Goal: Transaction & Acquisition: Purchase product/service

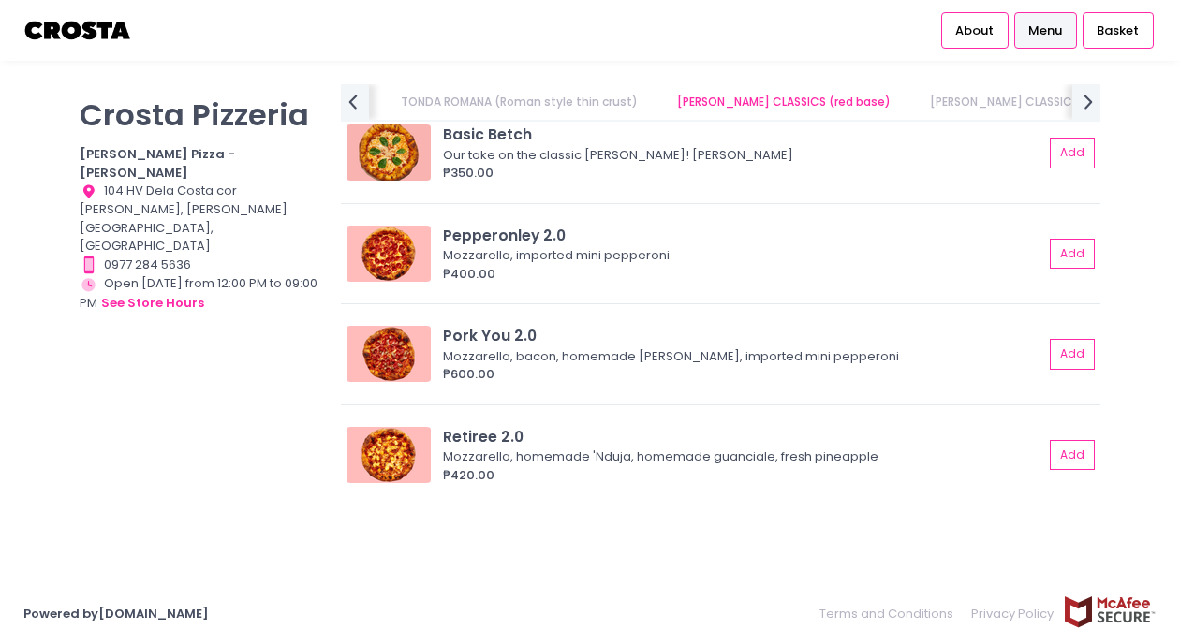
scroll to position [819, 0]
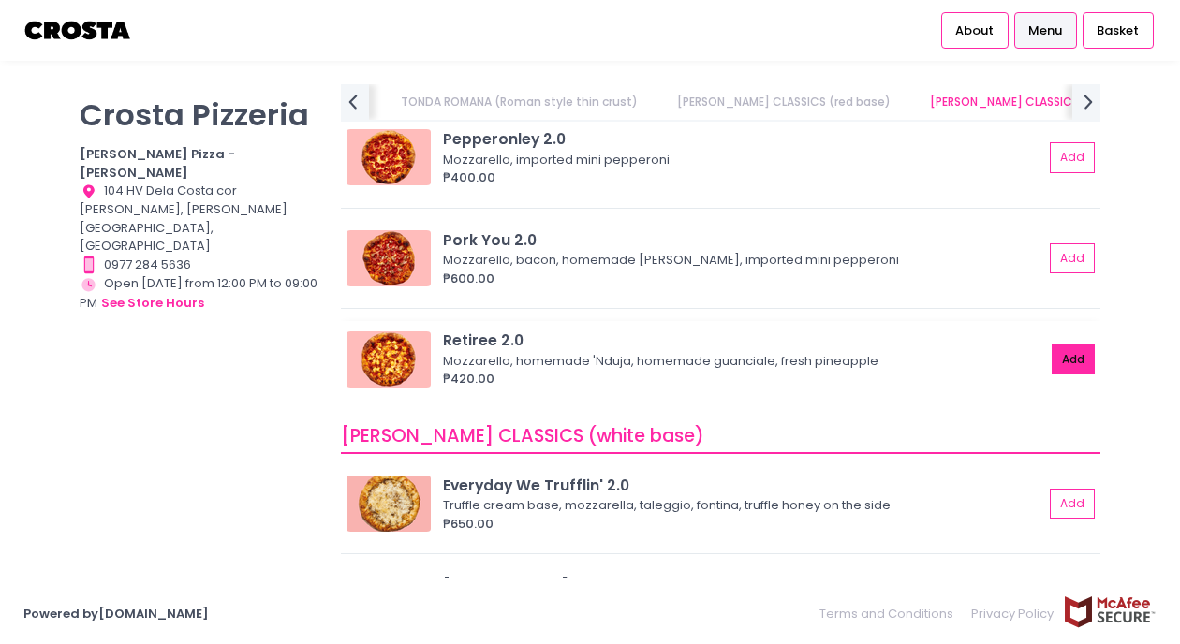
click at [1078, 361] on button "Add" at bounding box center [1073, 359] width 43 height 31
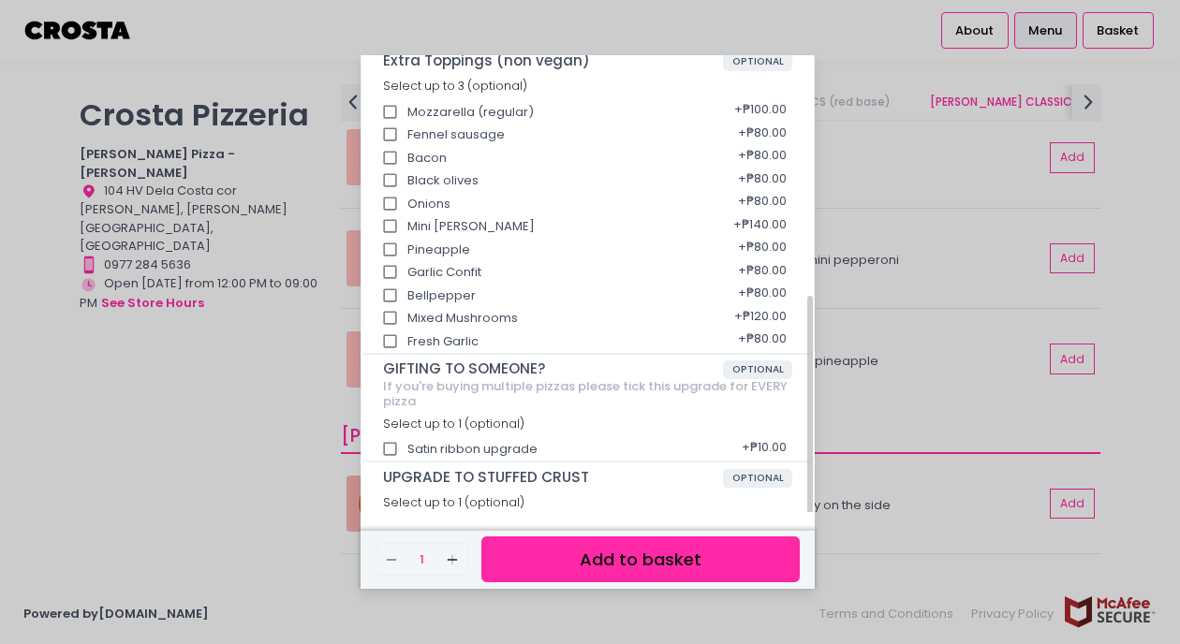
scroll to position [376, 0]
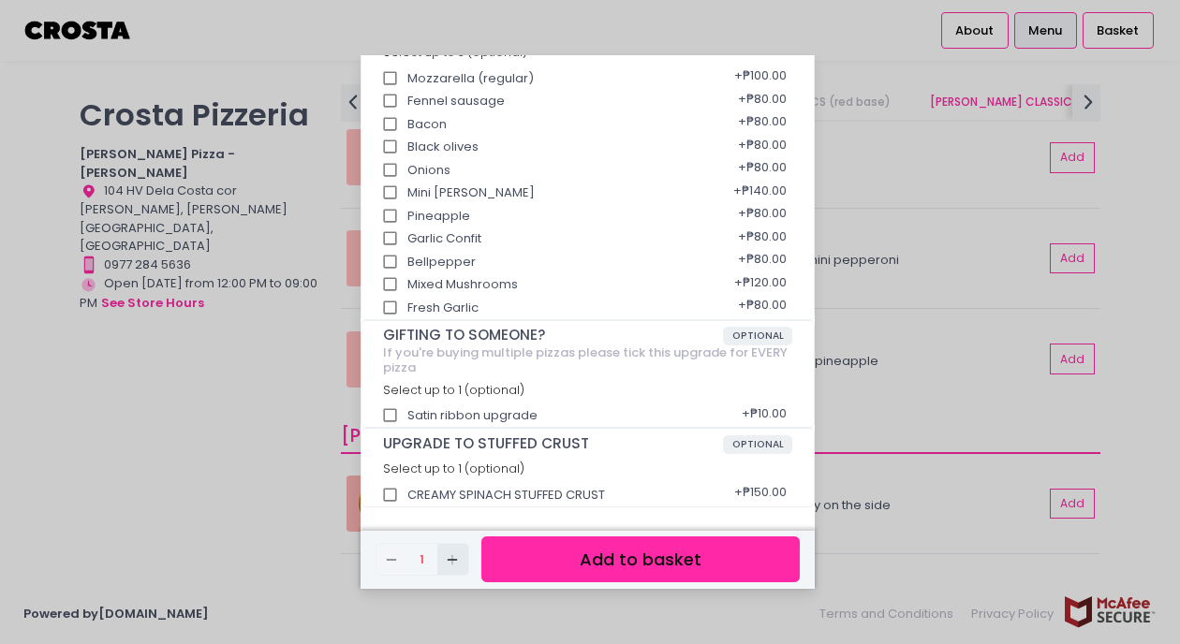
click at [455, 555] on icon "Add Created with Sketch." at bounding box center [452, 560] width 15 height 15
click at [539, 553] on button "Add to basket" at bounding box center [640, 560] width 318 height 46
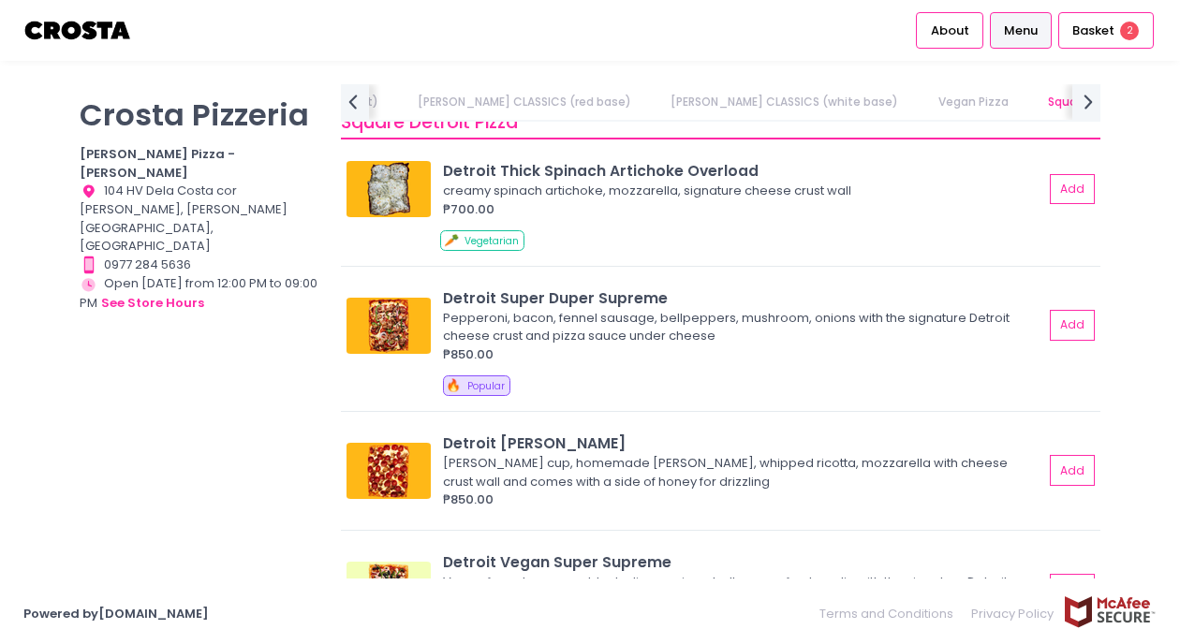
scroll to position [2051, 0]
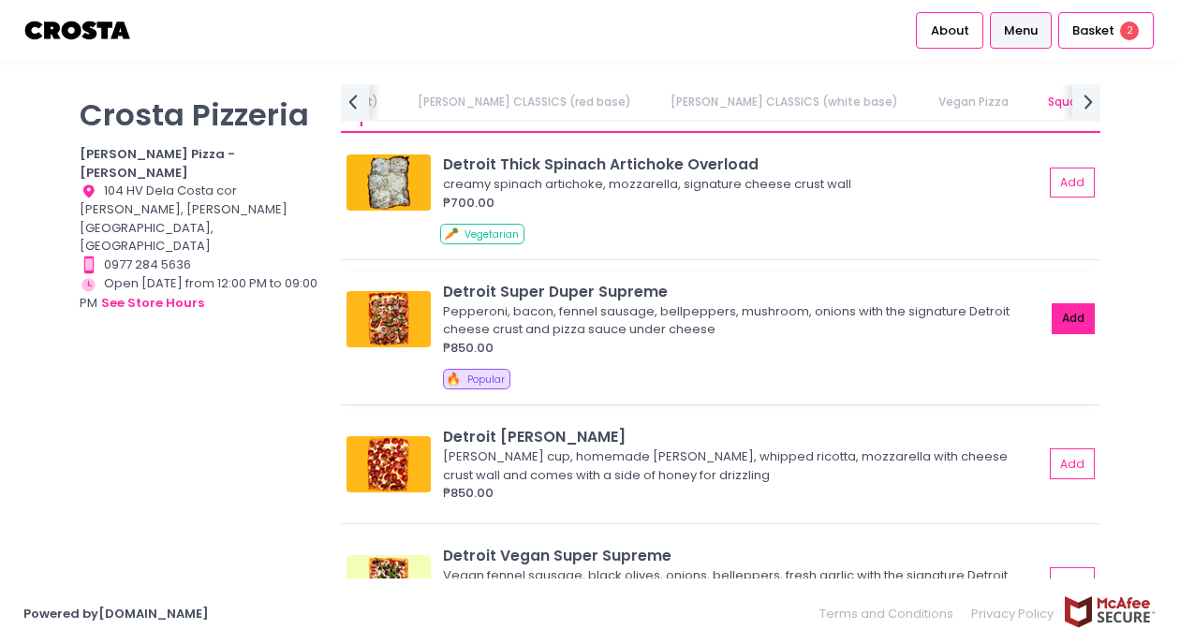
click at [1069, 303] on button "Add" at bounding box center [1073, 318] width 43 height 31
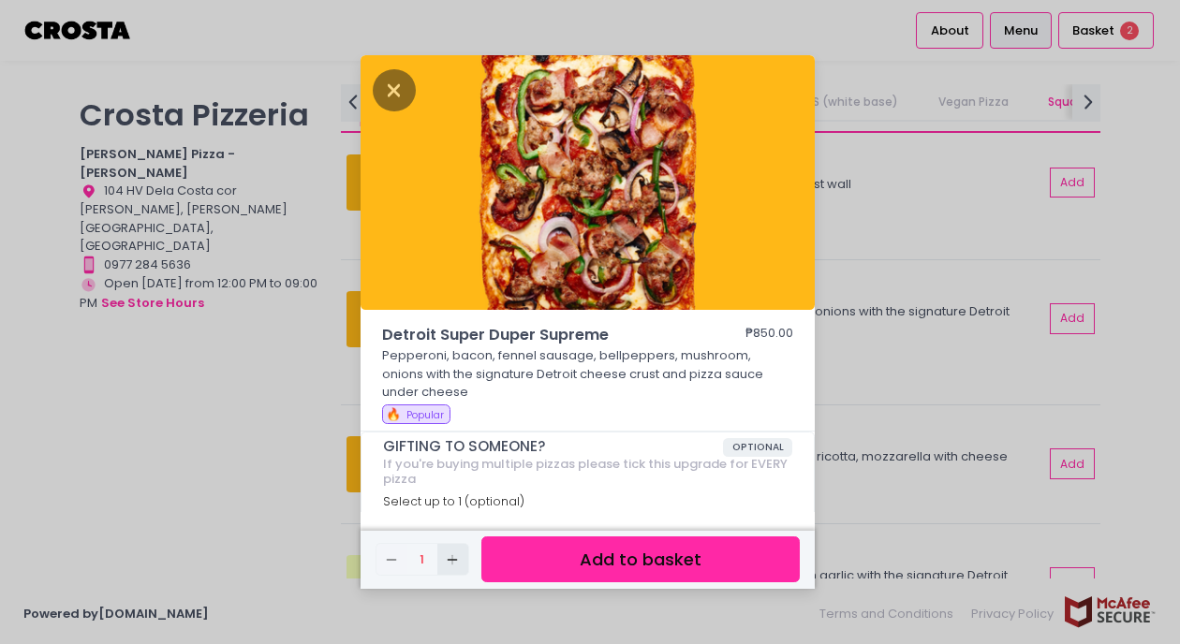
click at [451, 563] on icon "Add Created with Sketch." at bounding box center [452, 560] width 15 height 15
click at [538, 562] on button "Add to basket" at bounding box center [640, 560] width 318 height 46
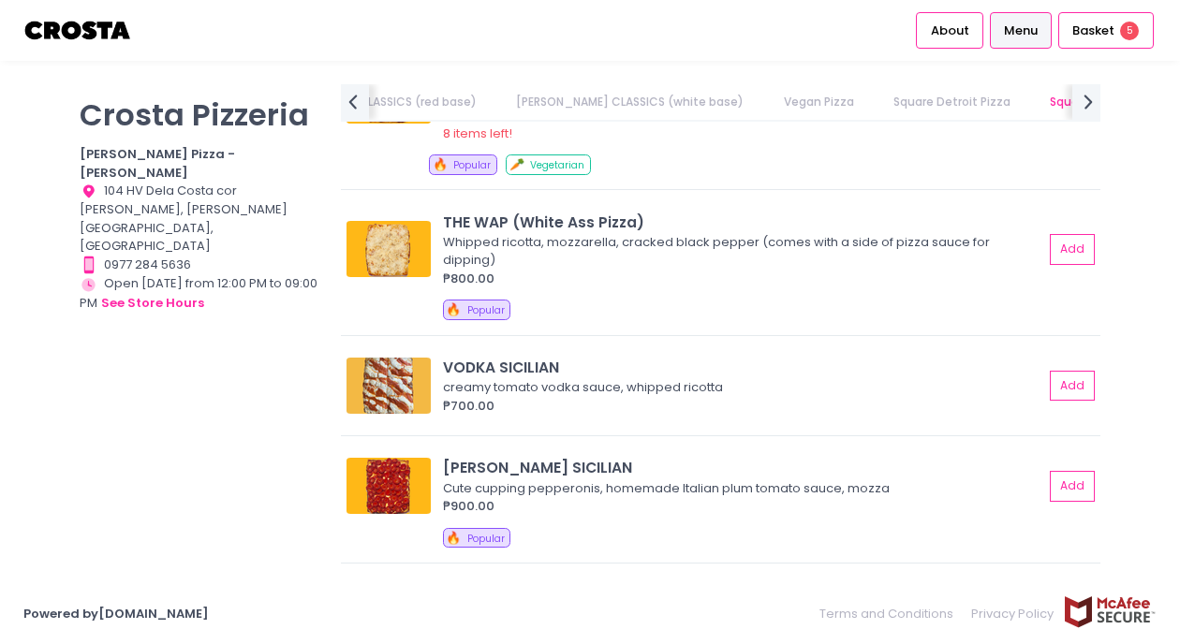
scroll to position [2735, 0]
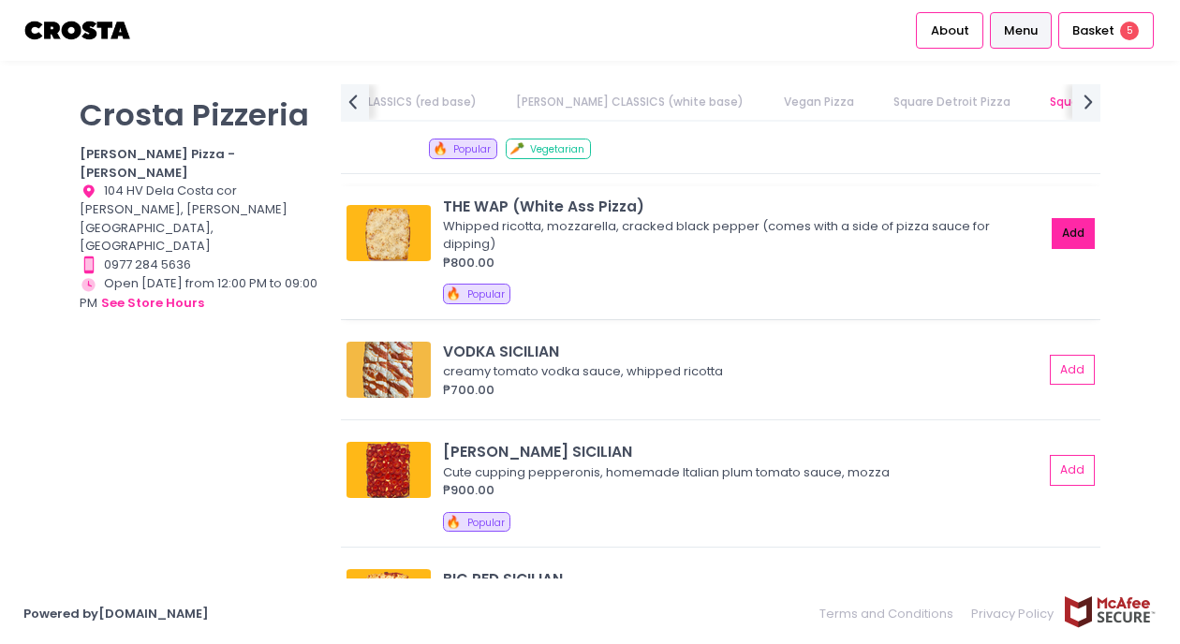
click at [1068, 230] on button "Add" at bounding box center [1073, 233] width 43 height 31
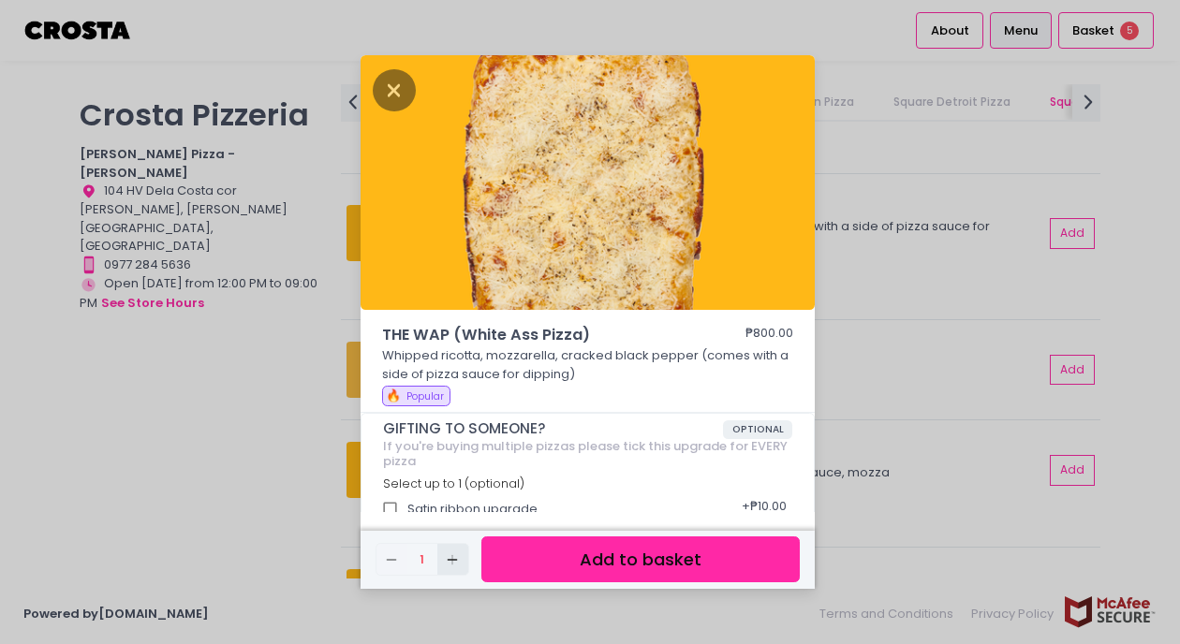
click at [456, 561] on icon "Add Created with Sketch." at bounding box center [452, 560] width 15 height 15
click at [513, 565] on button "Add to basket" at bounding box center [640, 560] width 318 height 46
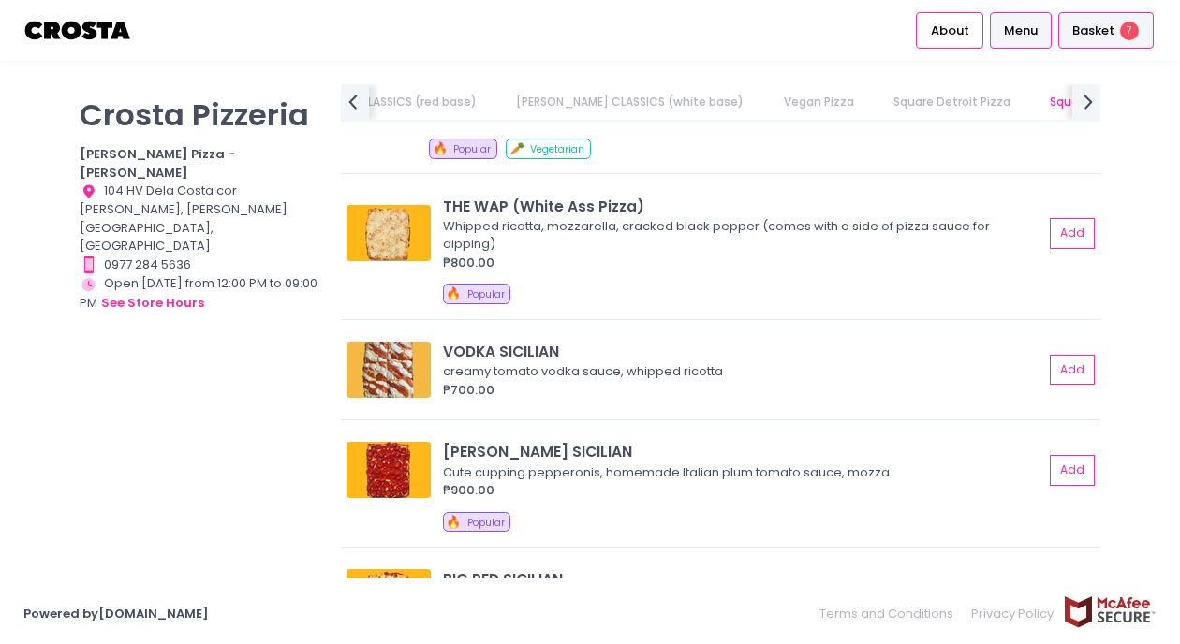
click at [1087, 33] on span "Basket" at bounding box center [1093, 31] width 42 height 19
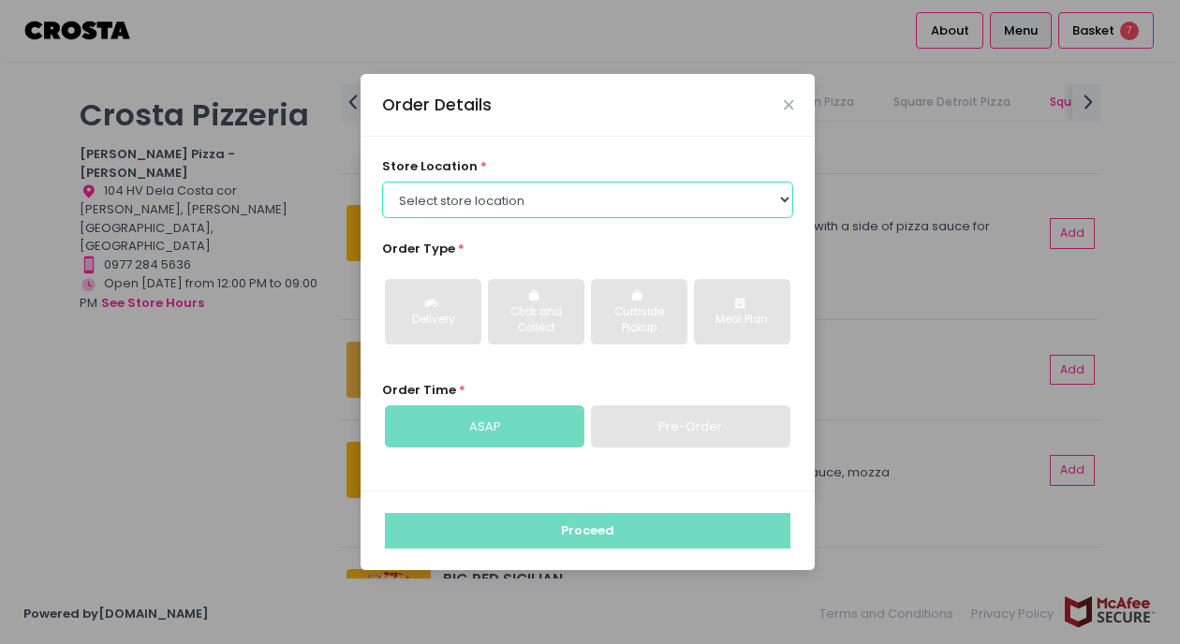
click at [705, 210] on select "Select store location Crosta Pizza - Salcedo Crosta Pizza - San Juan" at bounding box center [588, 200] width 412 height 36
select select "5fabb2e53664a8677beaeb89"
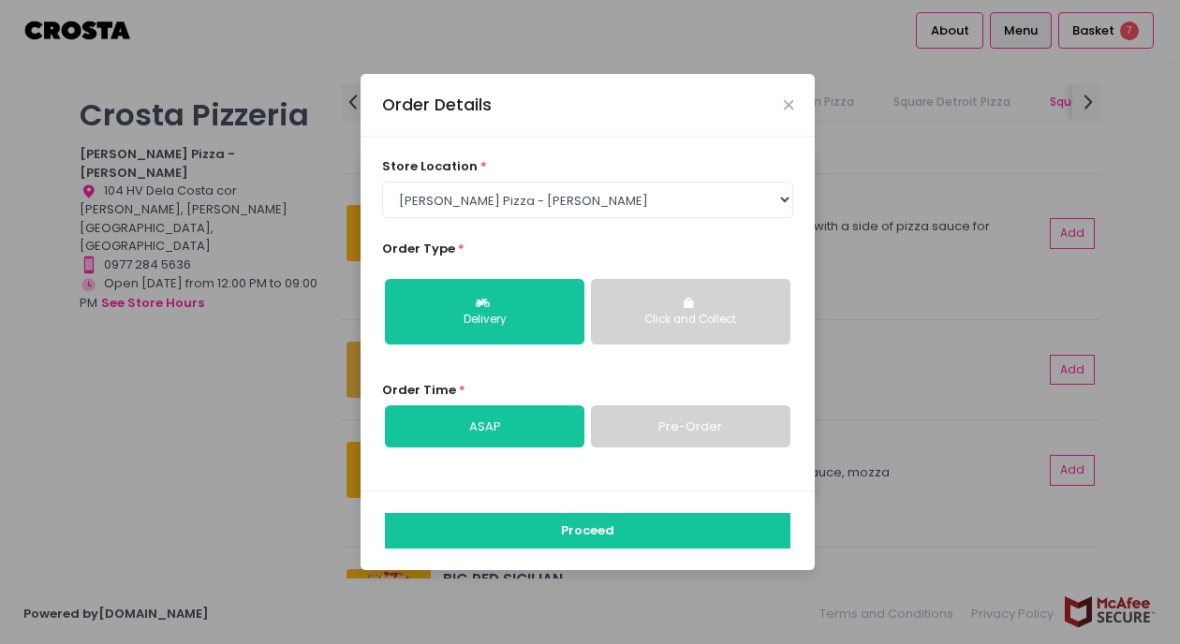
click at [654, 299] on button "Click and Collect" at bounding box center [690, 312] width 199 height 66
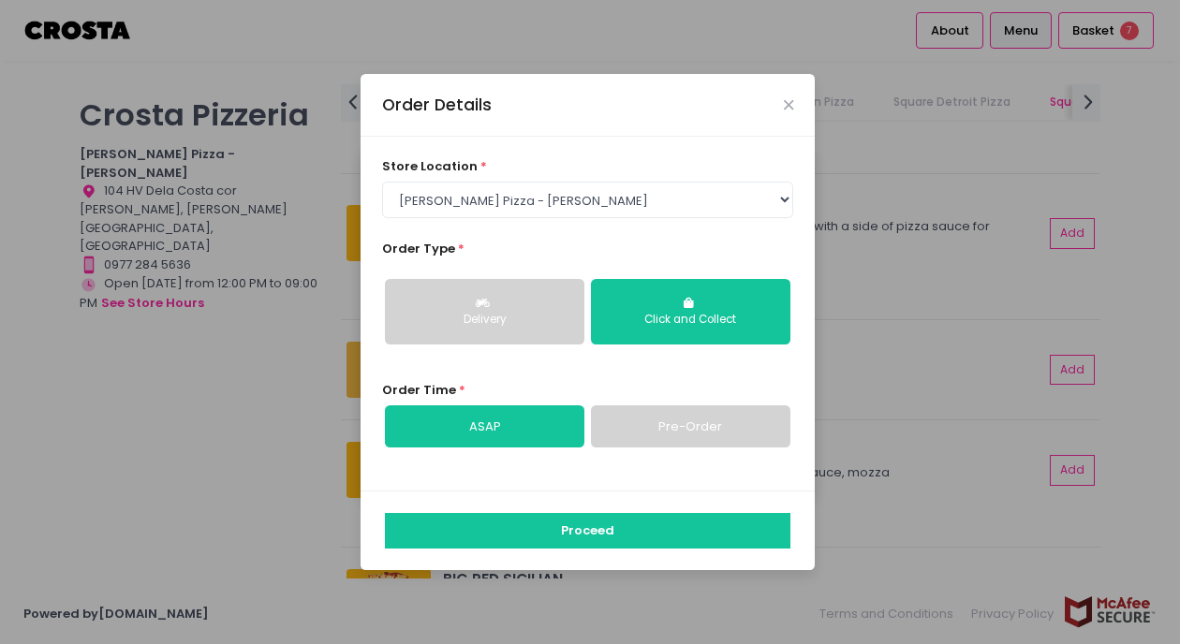
click at [643, 427] on link "Pre-Order" at bounding box center [690, 427] width 199 height 43
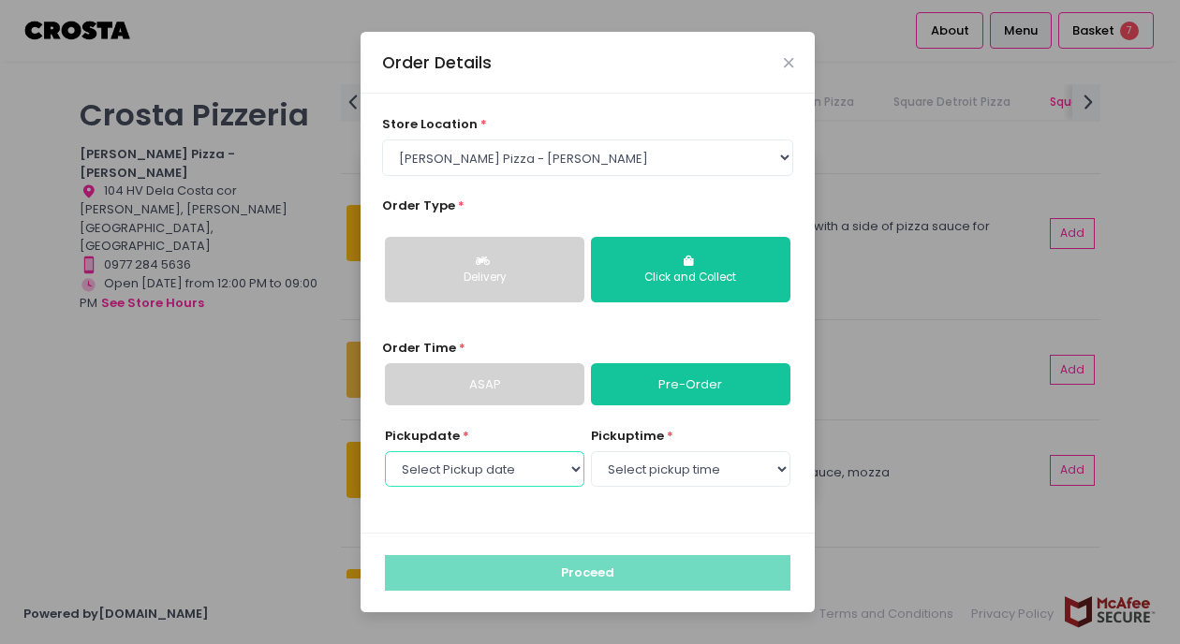
click at [525, 475] on select "Select Pickup date Thursday, Sep 4th Friday, Sep 5th Saturday, Sep 6th" at bounding box center [484, 469] width 199 height 36
select select "2025-09-06"
click at [636, 478] on select "Select pickup time 12:00 PM - 12:30 PM 12:30 PM - 01:00 PM 01:00 PM - 01:30 PM …" at bounding box center [690, 469] width 199 height 36
click at [553, 484] on div "Pickup date * Select Pickup date Thursday, Sep 4th Friday, Sep 5th Saturday, Se…" at bounding box center [484, 459] width 199 height 64
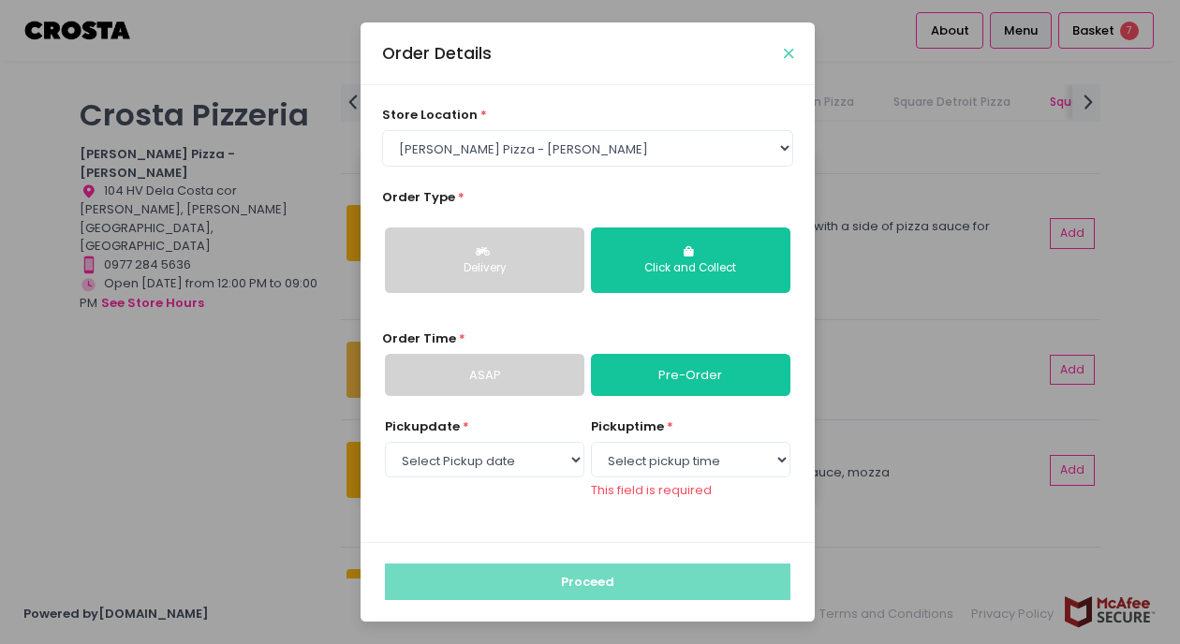
click at [786, 56] on icon "Close" at bounding box center [788, 54] width 9 height 14
